Goal: Information Seeking & Learning: Check status

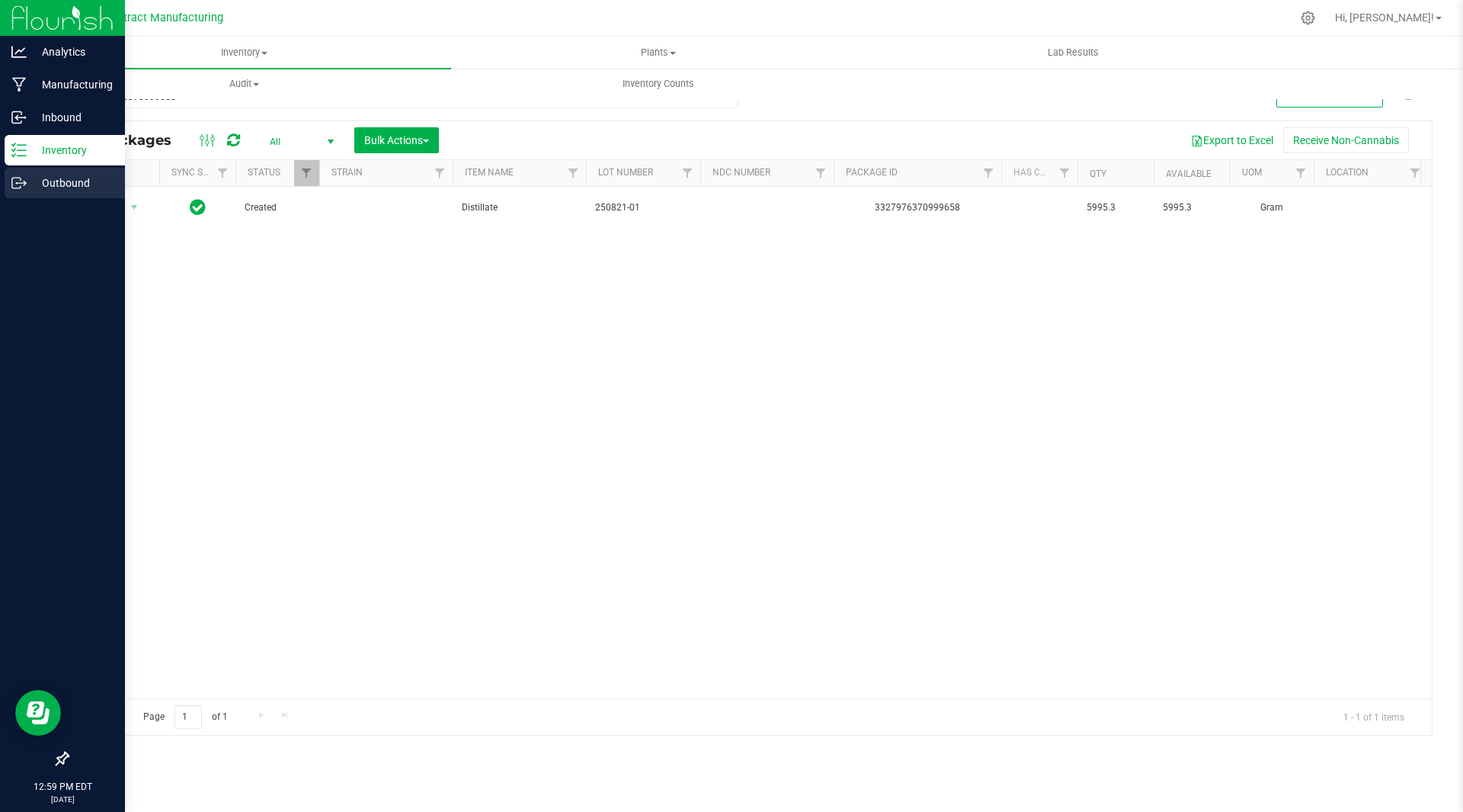
click at [69, 182] on p "Outbound" at bounding box center [72, 183] width 92 height 19
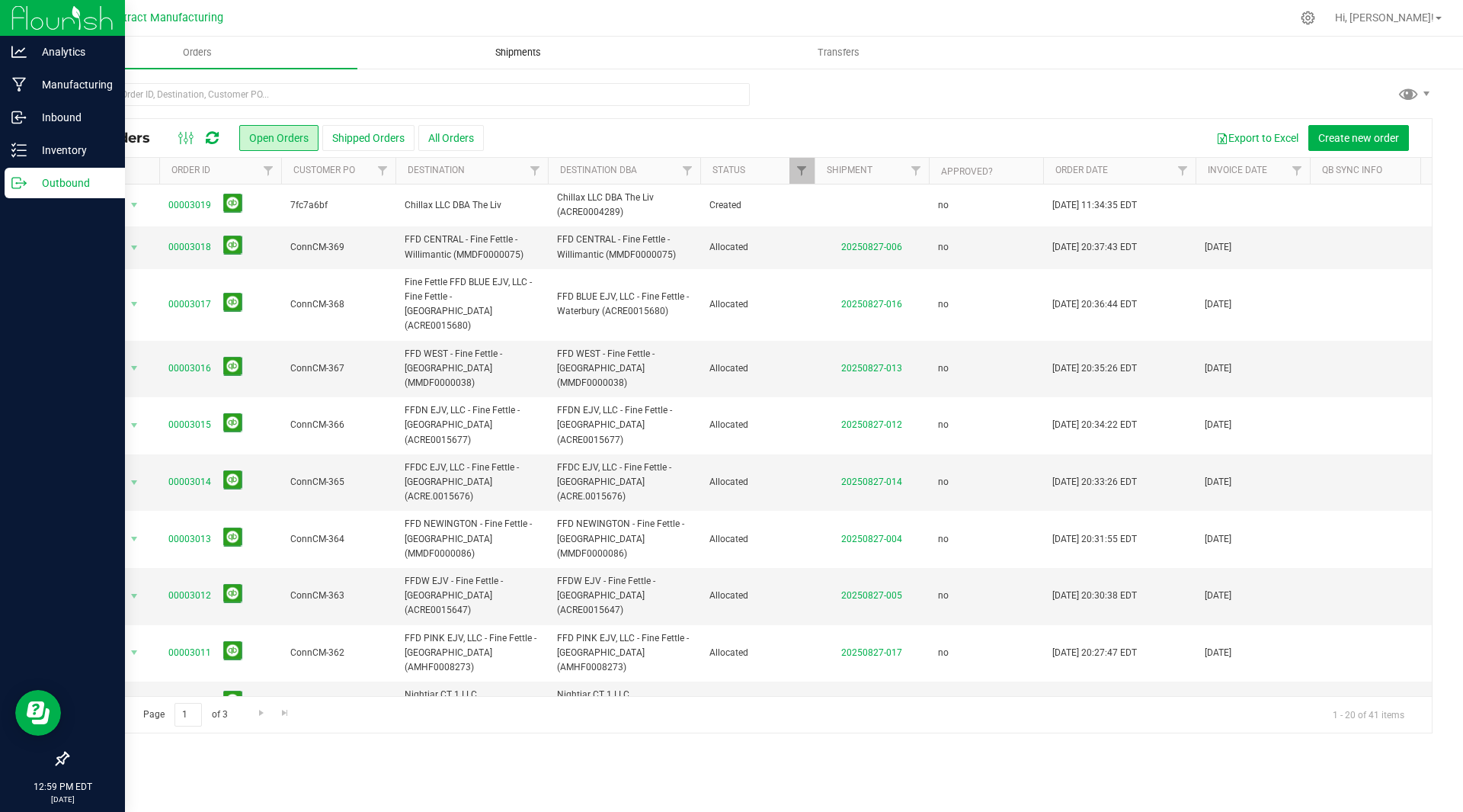
click at [519, 54] on span "Shipments" at bounding box center [519, 52] width 87 height 14
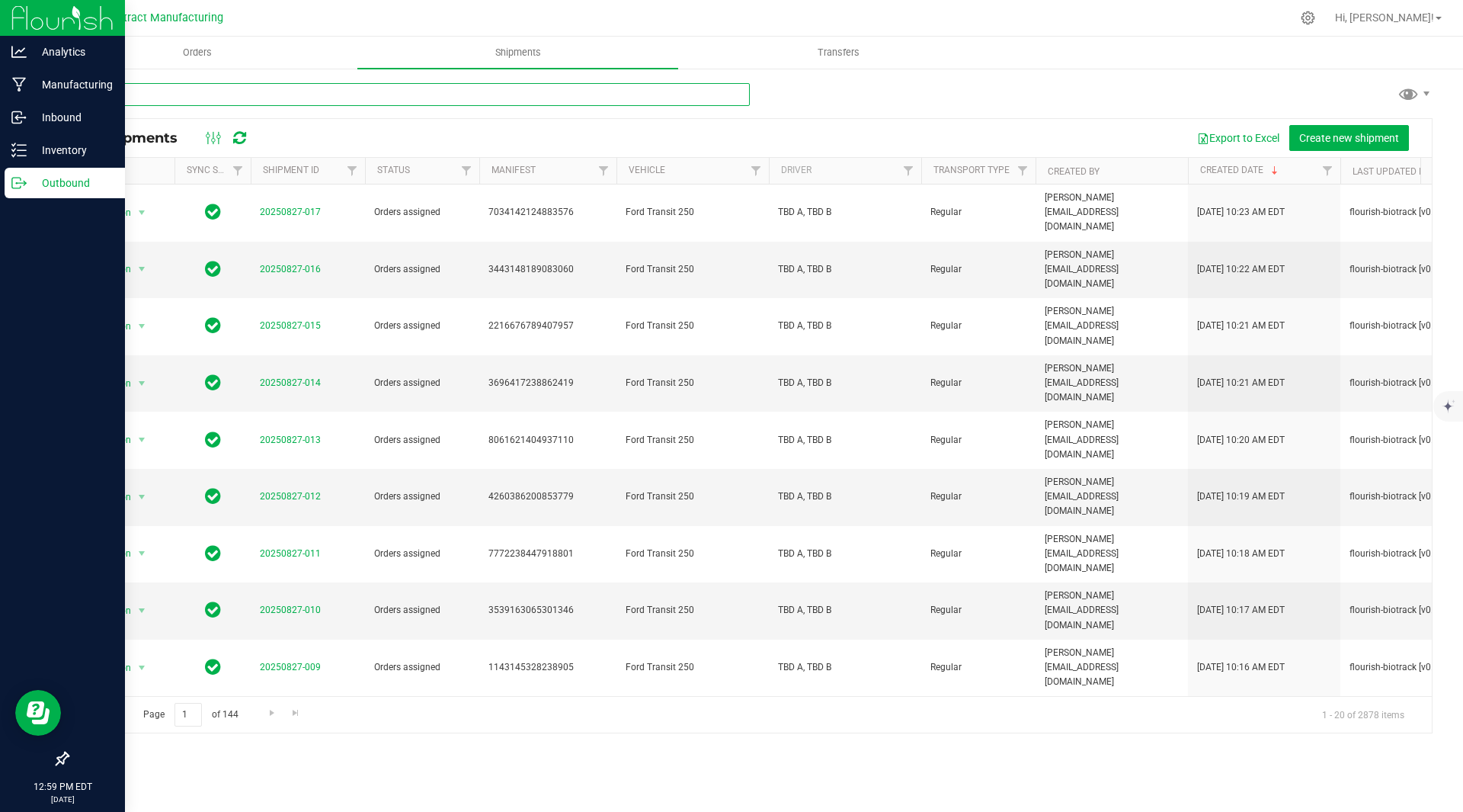
click at [299, 95] on input "text" at bounding box center [408, 94] width 683 height 23
click at [206, 33] on nav "CT Contract Manufacturing Hi, Drew!" at bounding box center [750, 18] width 1426 height 37
click at [204, 55] on span "Orders" at bounding box center [197, 52] width 70 height 14
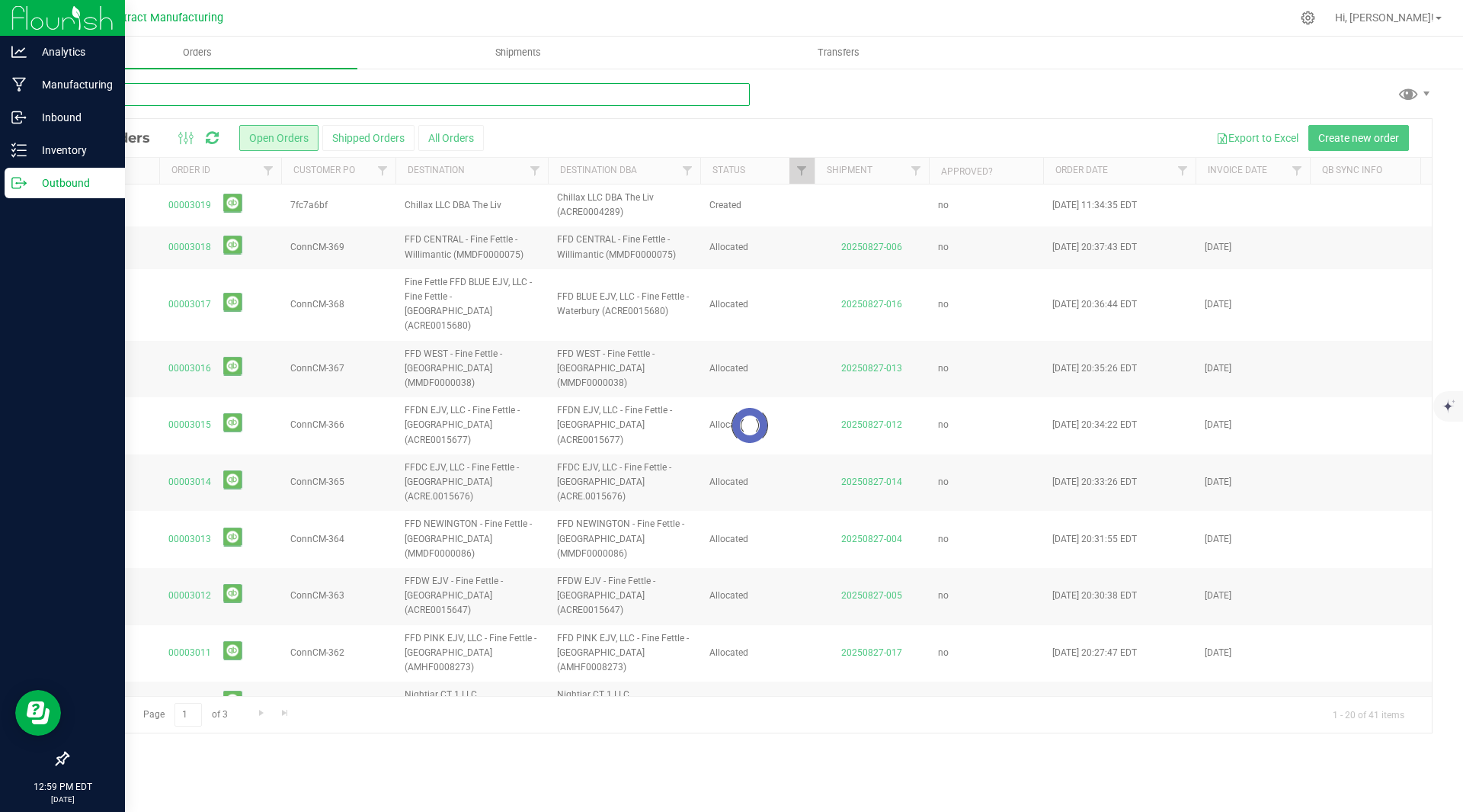
click at [361, 98] on input "text" at bounding box center [408, 94] width 683 height 23
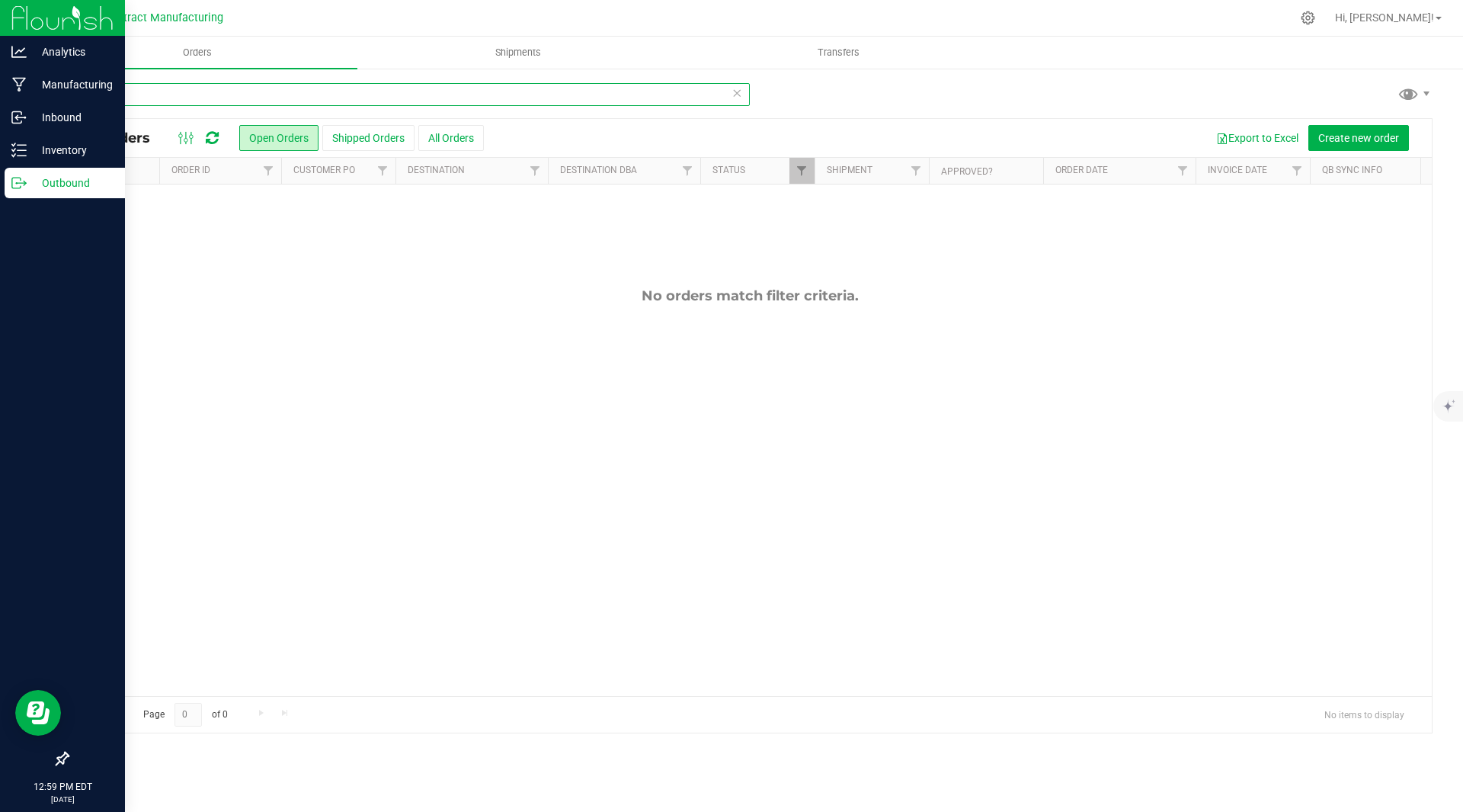
type input "a"
click at [531, 170] on div "Orders Shipments Transfers All Orders Open Orders Shipped Orders" at bounding box center [750, 424] width 1426 height 775
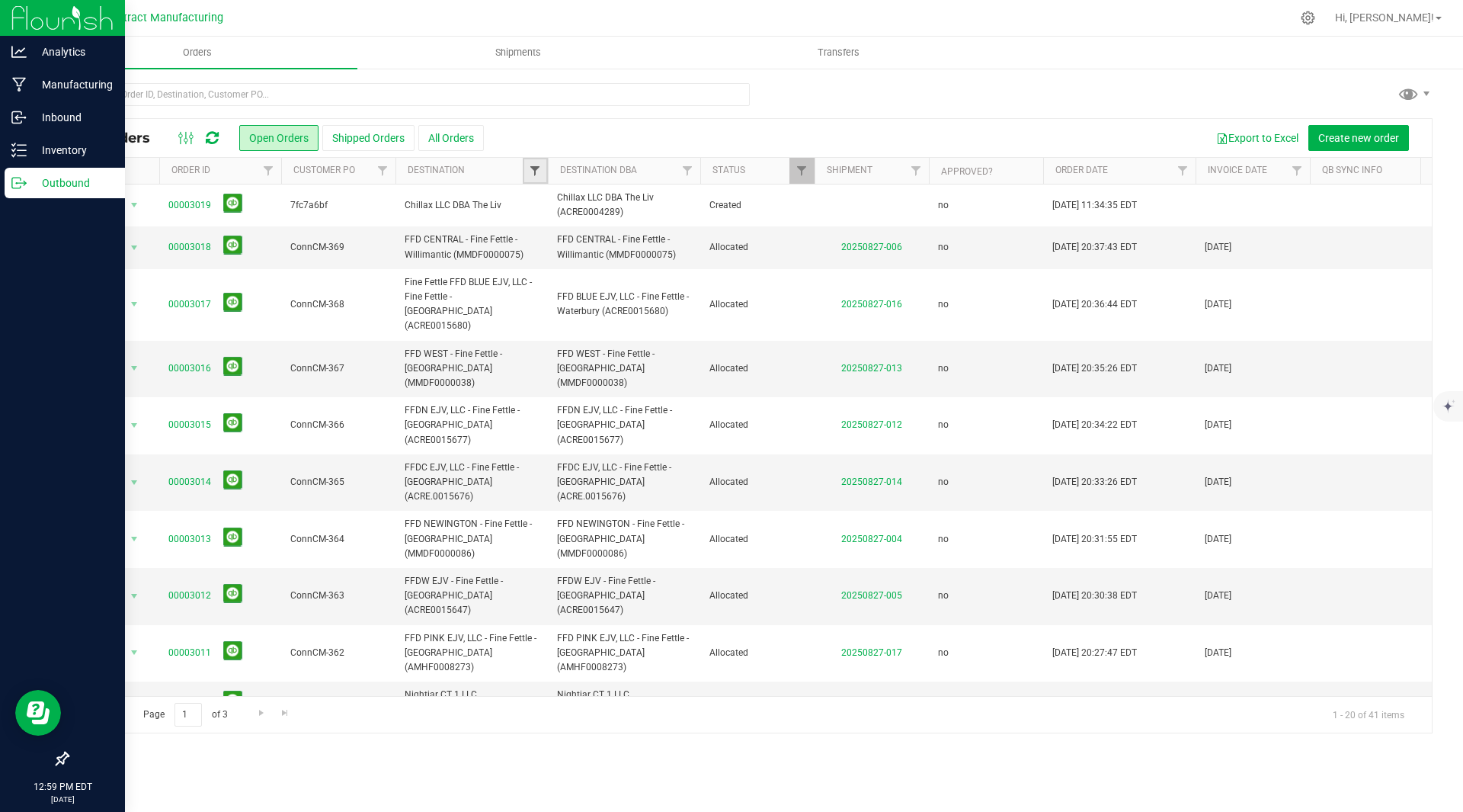
click at [531, 171] on span "Filter" at bounding box center [534, 171] width 12 height 12
type input "analy"
click at [551, 238] on label "Analytics Labs CT LLC (ACTL0000005)" at bounding box center [627, 240] width 178 height 10
click at [548, 238] on input "Analytics Labs CT LLC (ACTL0000005)" at bounding box center [543, 240] width 10 height 10
checkbox input "true"
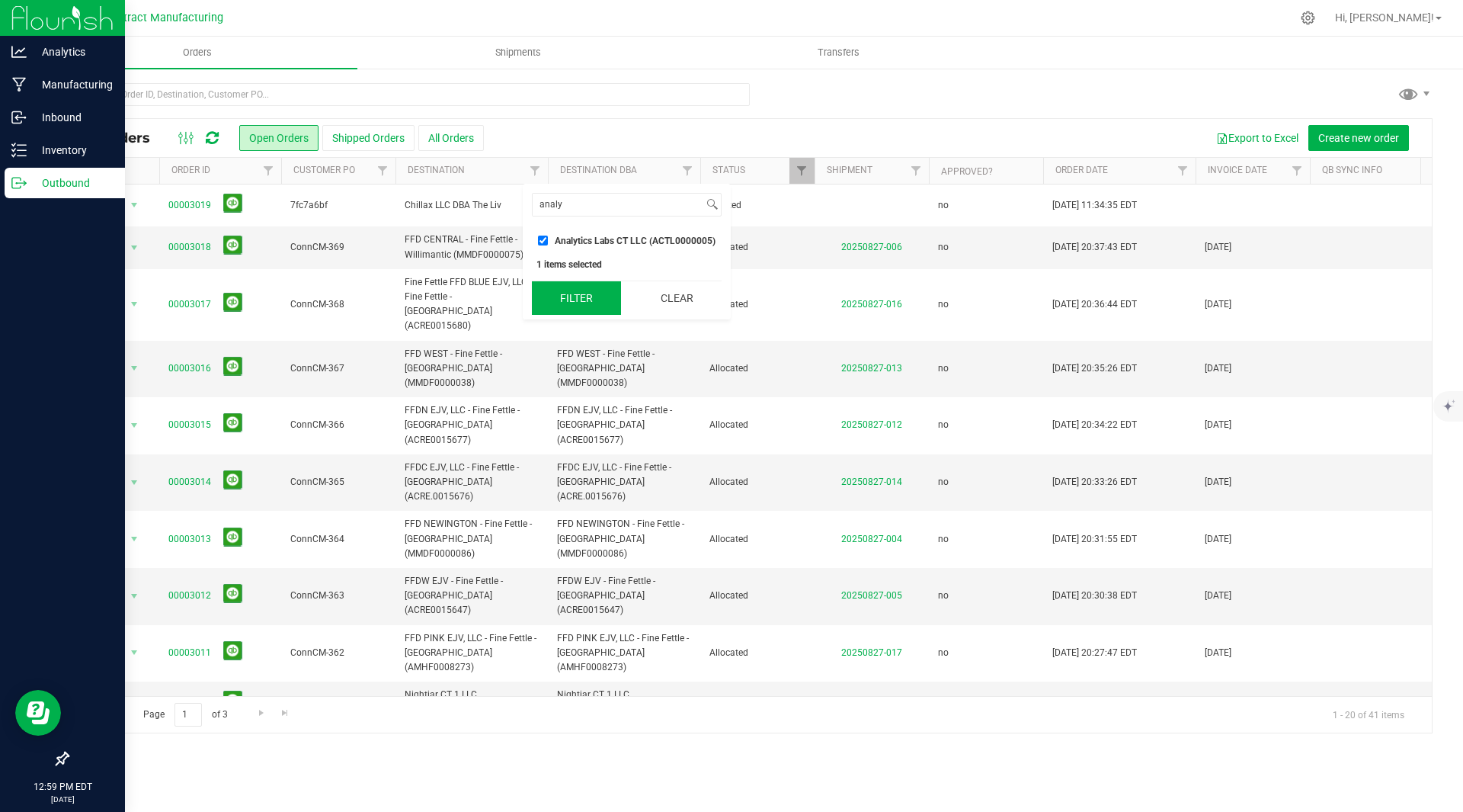
click at [584, 293] on button "Filter" at bounding box center [576, 298] width 89 height 34
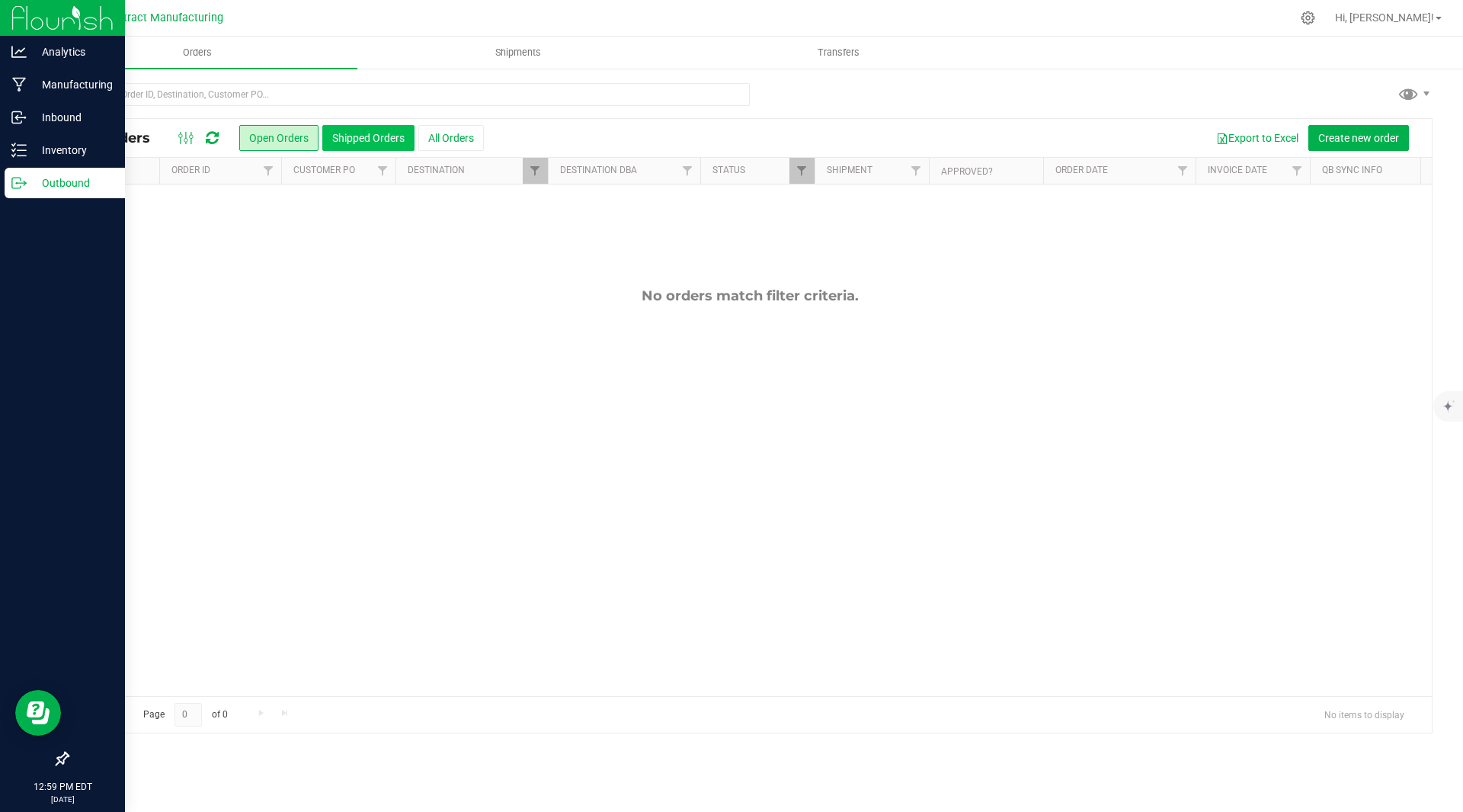
click at [377, 129] on button "Shipped Orders" at bounding box center [367, 138] width 92 height 26
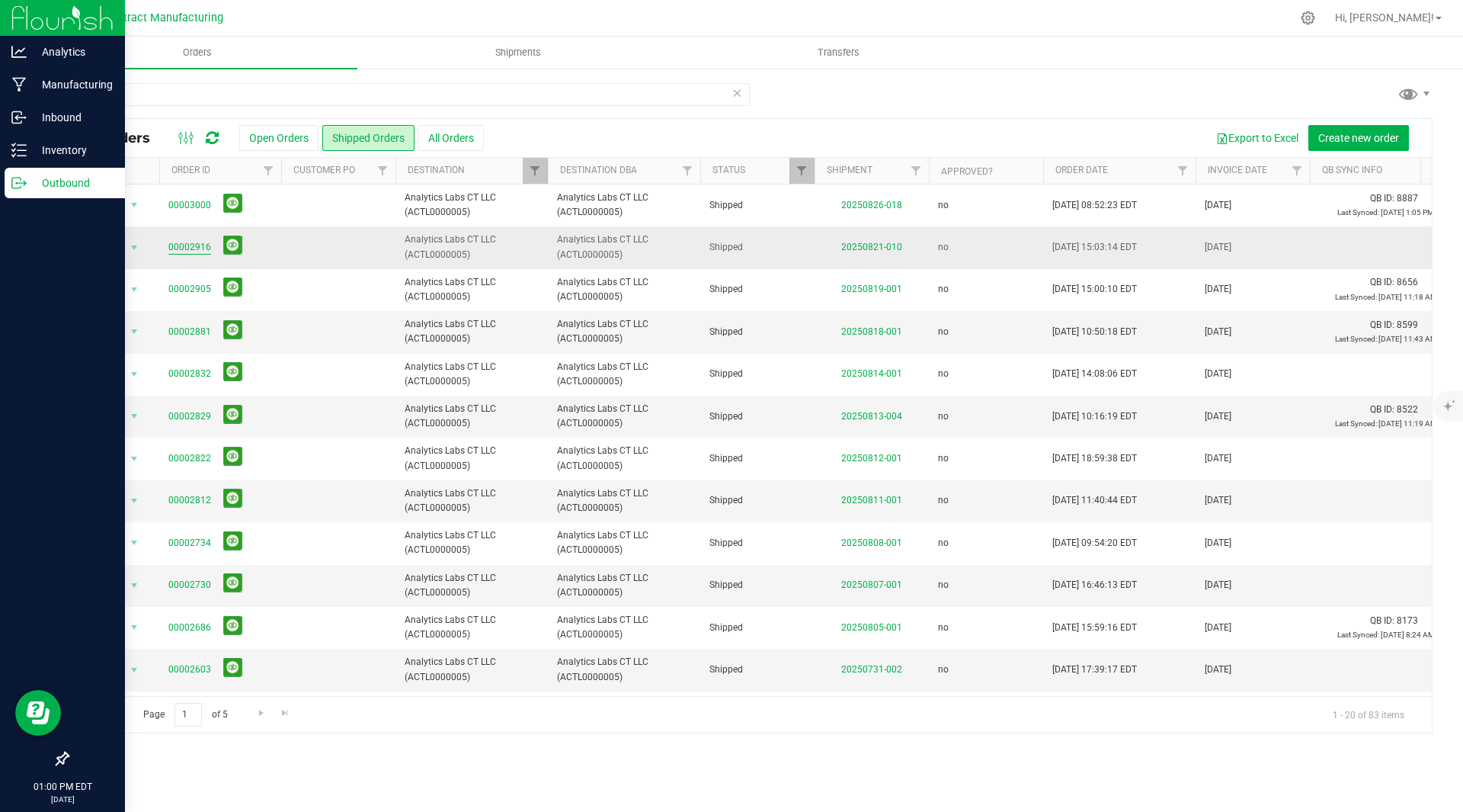
click at [196, 248] on link "00002916" at bounding box center [189, 247] width 42 height 15
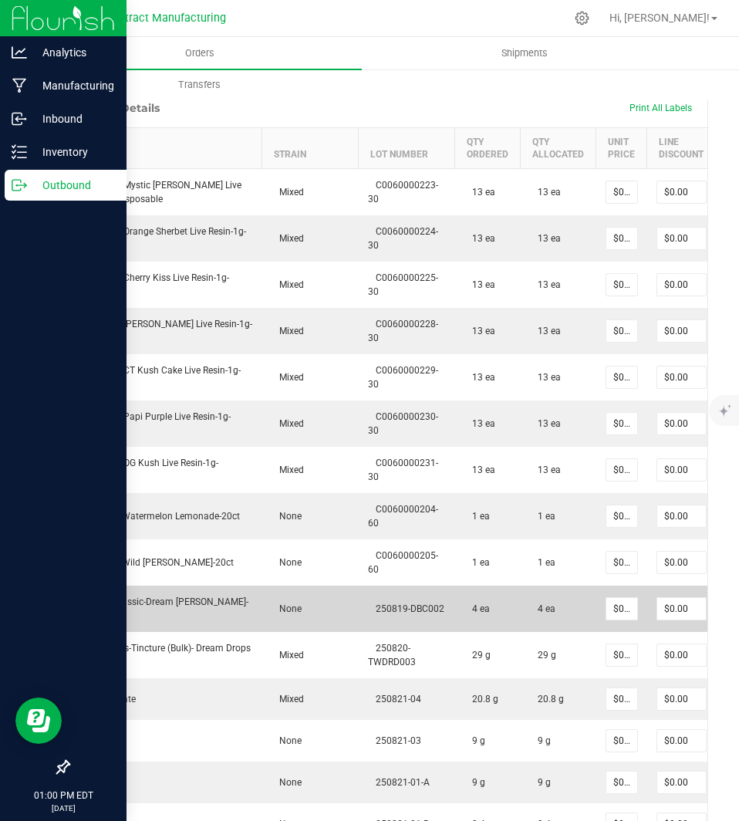
scroll to position [986, 0]
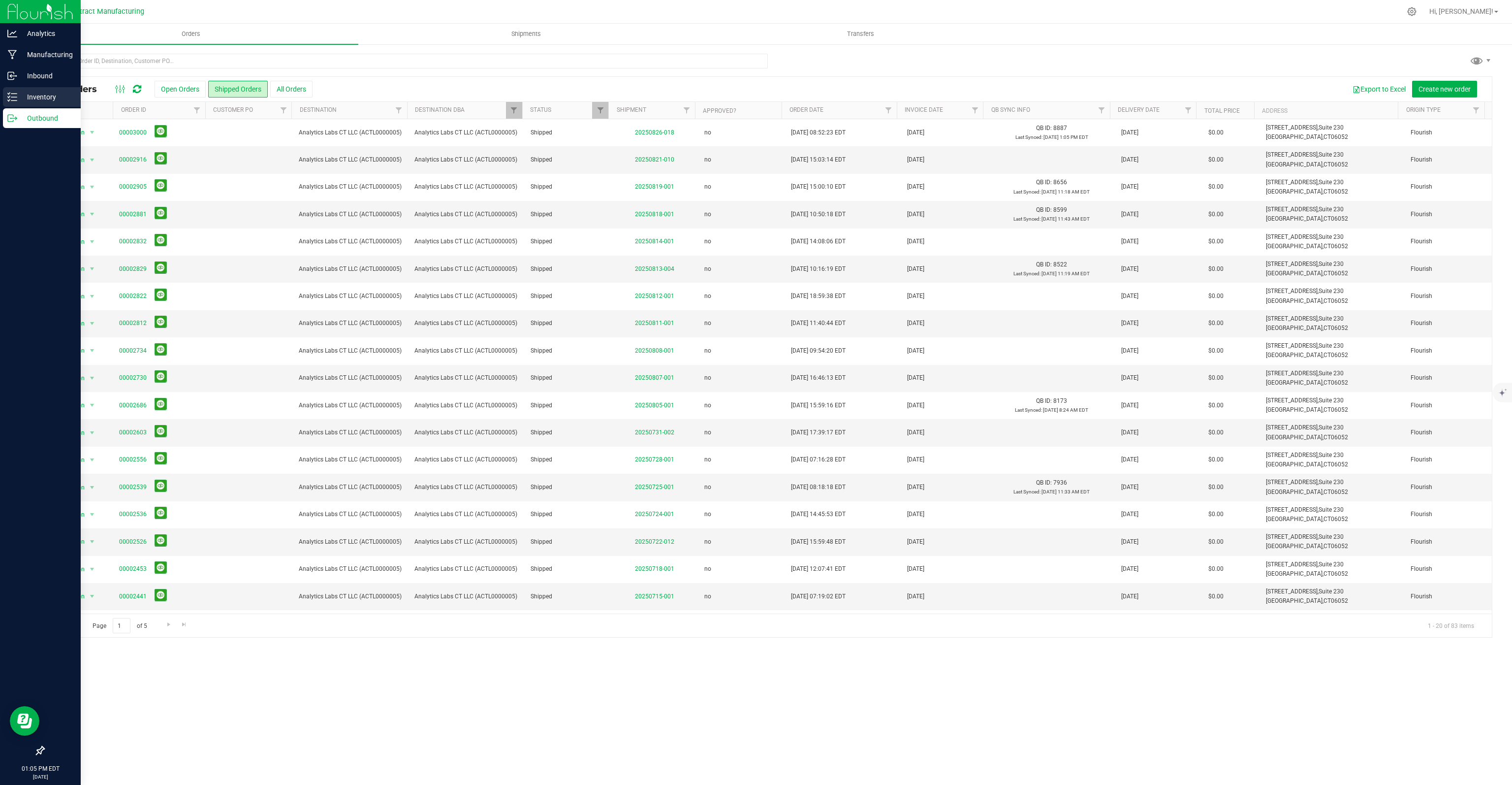
click at [19, 94] on p "Inventory" at bounding box center [47, 97] width 59 height 12
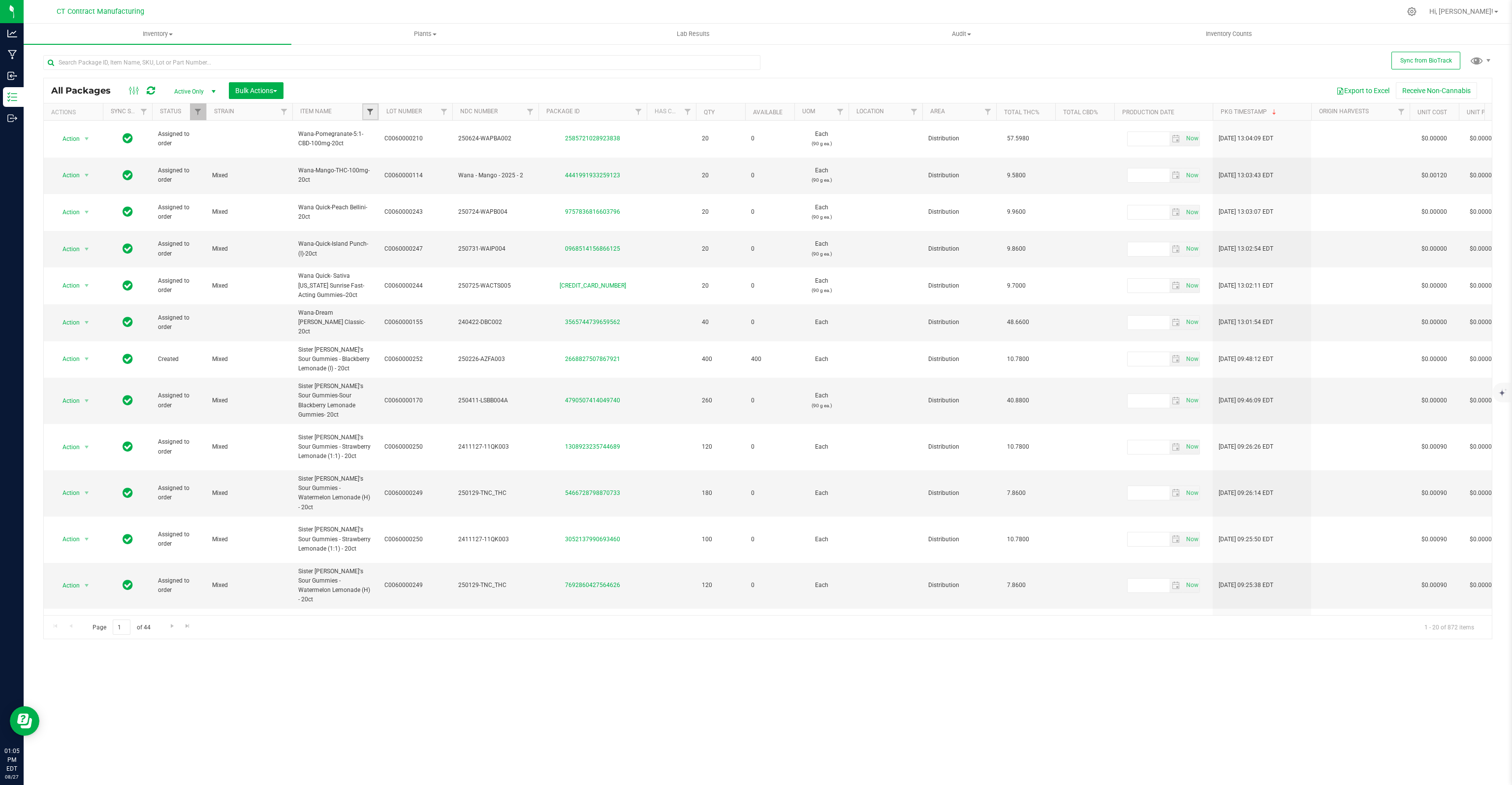
click at [369, 110] on span "Filter" at bounding box center [370, 112] width 8 height 8
type input "ff dis"
click at [378, 154] on input "FF Distillate" at bounding box center [375, 157] width 6 height 6
click at [396, 194] on button "Filter" at bounding box center [392, 194] width 47 height 22
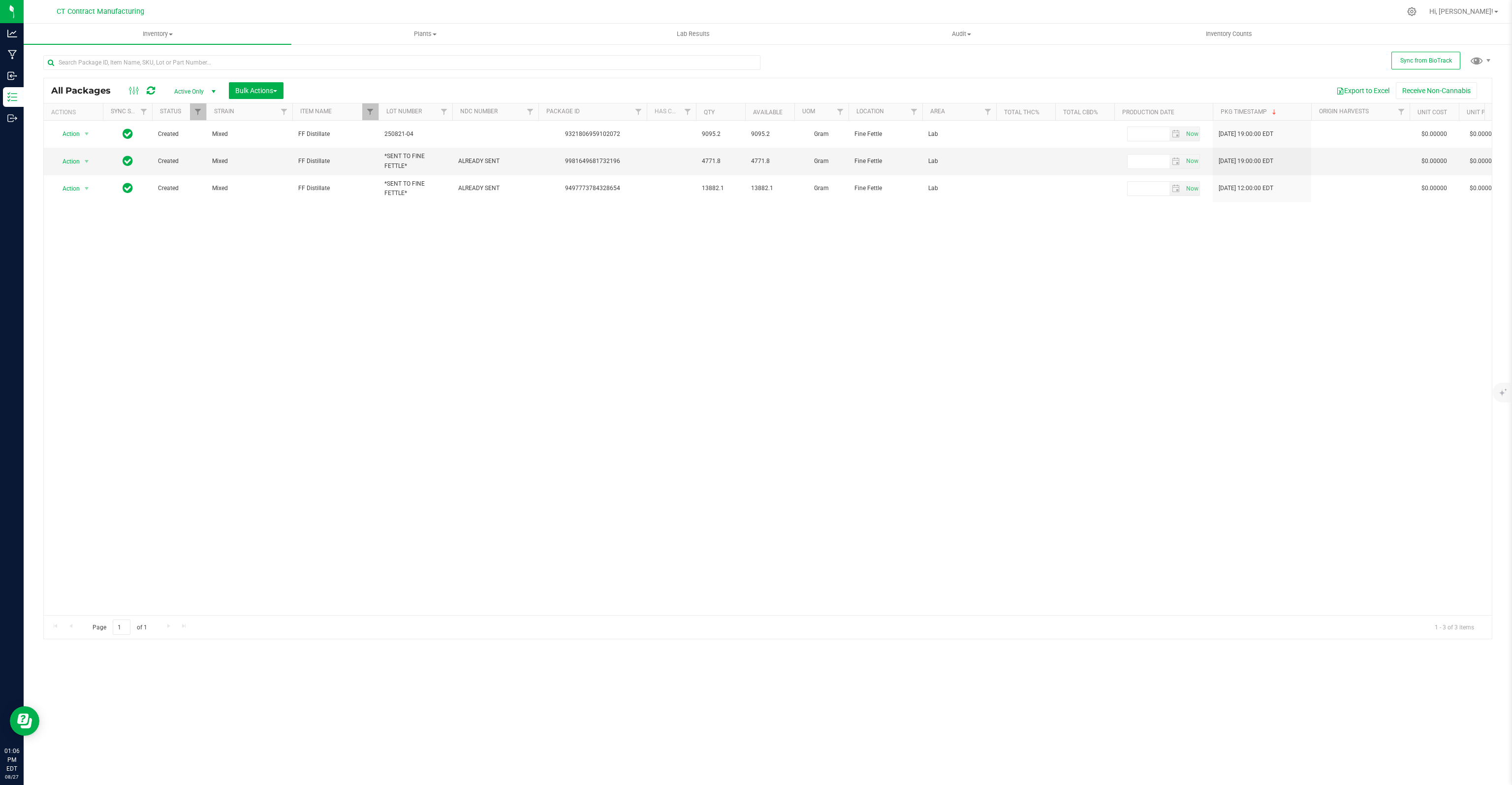
click at [189, 87] on span "Active Only" at bounding box center [193, 92] width 54 height 14
click at [193, 61] on input "text" at bounding box center [402, 62] width 717 height 15
click at [367, 111] on span "Filter" at bounding box center [370, 112] width 8 height 8
click at [374, 156] on input "FF Distillate" at bounding box center [375, 157] width 6 height 6
checkbox input "false"
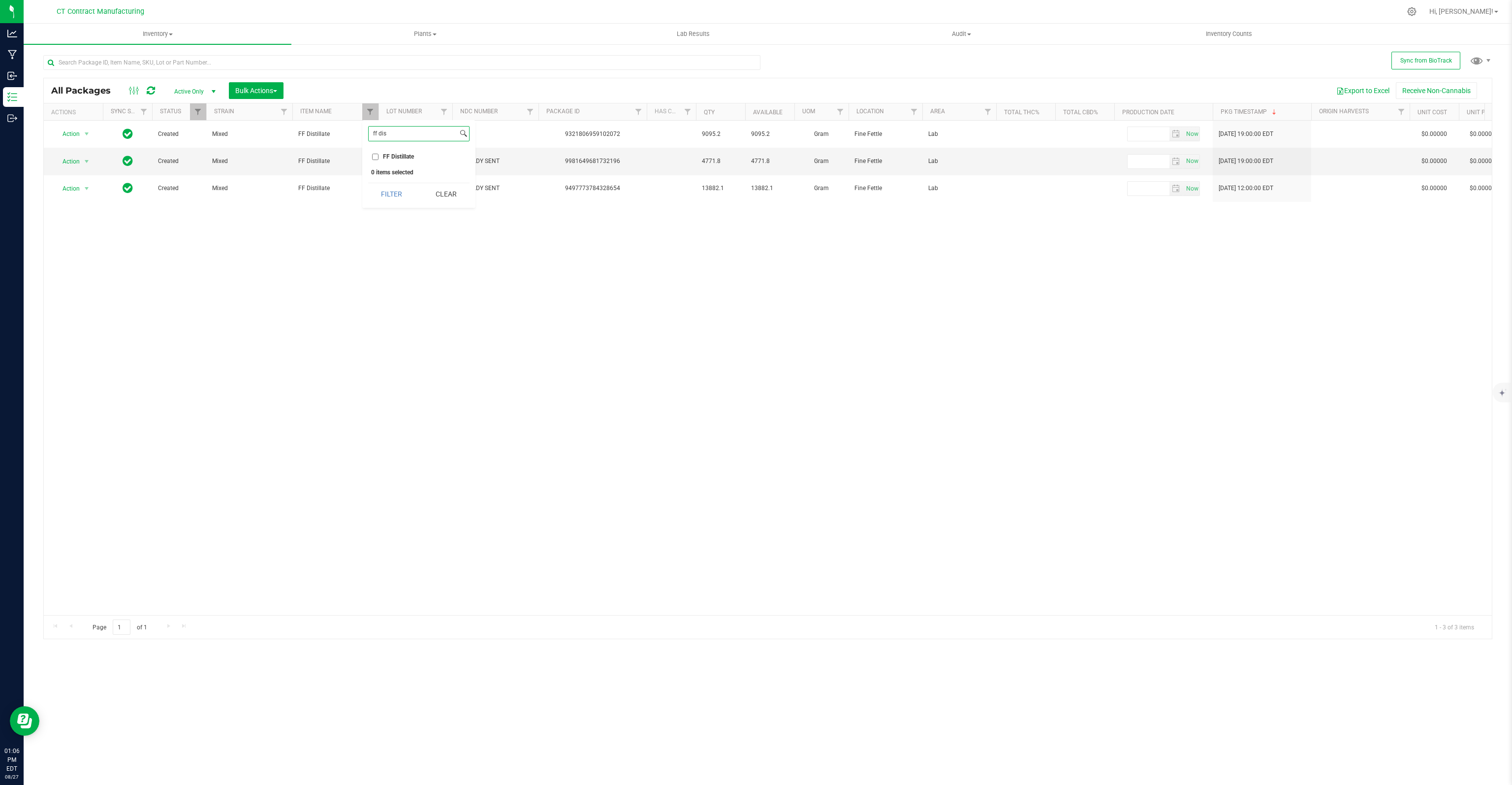
click at [396, 135] on input "ff dis" at bounding box center [413, 133] width 89 height 14
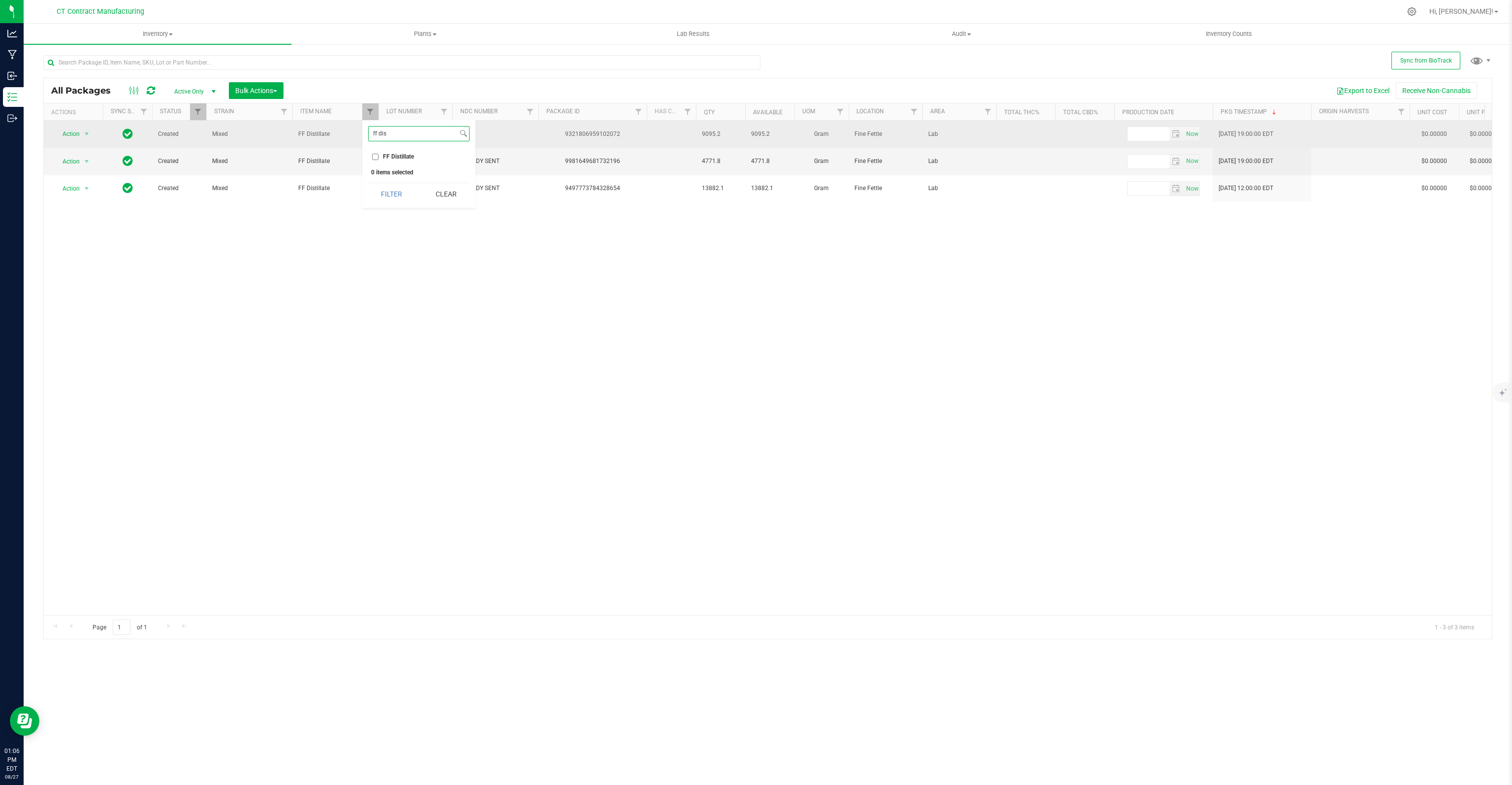
drag, startPoint x: 396, startPoint y: 135, endPoint x: 269, endPoint y: 122, distance: 127.7
click at [269, 122] on body "Analytics Manufacturing Inbound Inventory Outbound 01:06 PM EDT [DATE] 08/27 CT…" at bounding box center [756, 392] width 1512 height 785
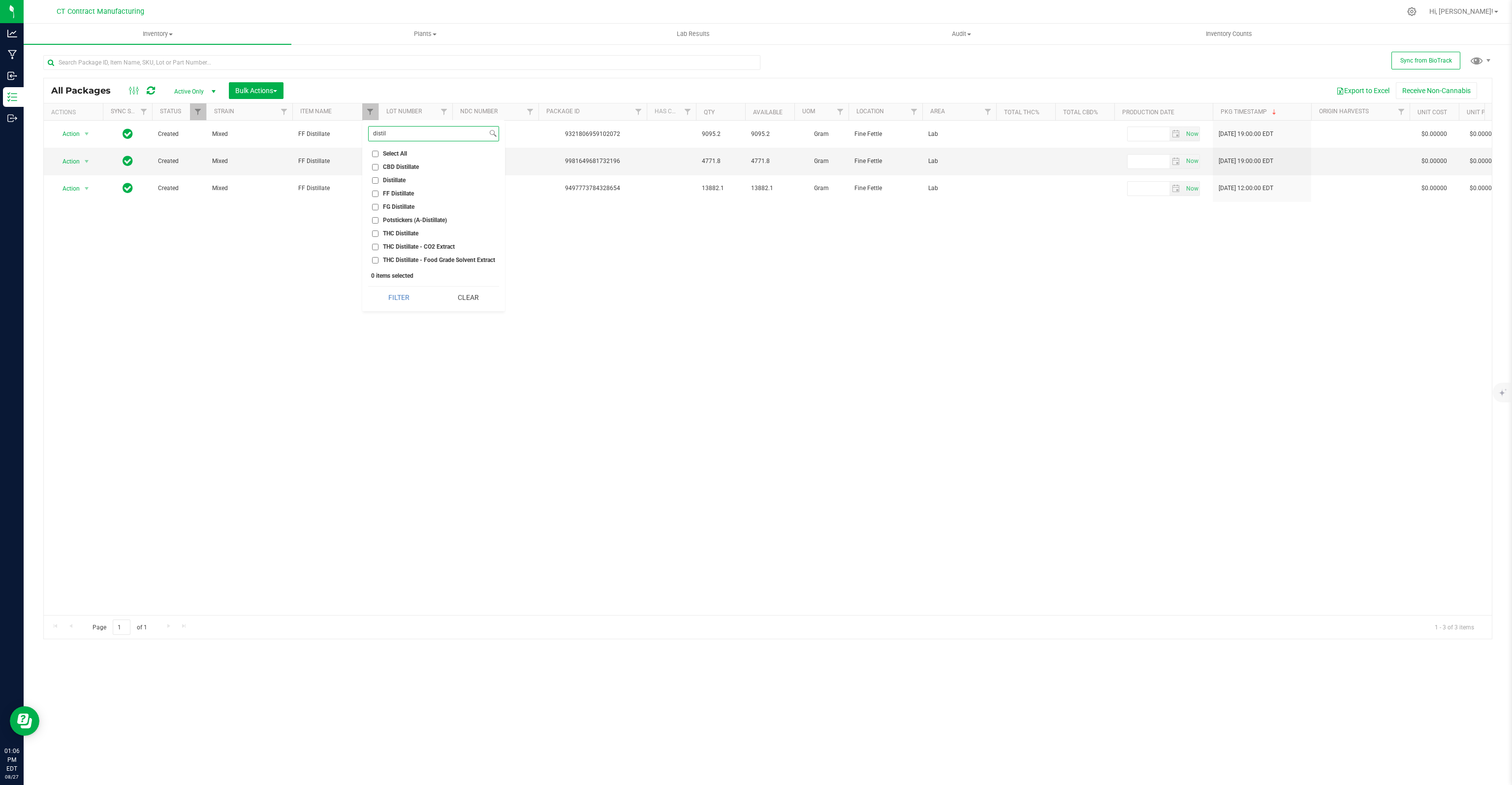
type input "distil"
click at [374, 179] on input "Distillate" at bounding box center [375, 181] width 6 height 6
checkbox input "true"
click at [398, 294] on button "Filter" at bounding box center [399, 297] width 62 height 22
